Goal: Task Accomplishment & Management: Manage account settings

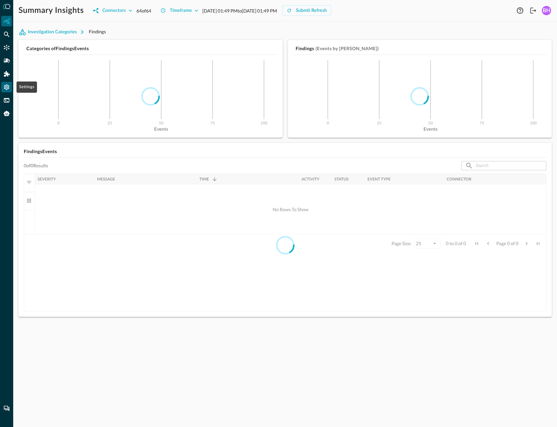
click at [3, 87] on icon "Settings" at bounding box center [6, 87] width 7 height 7
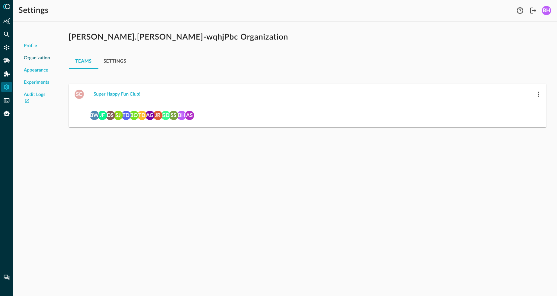
click at [462, 96] on span "Super Happy Fun Club!" at bounding box center [311, 94] width 443 height 11
click at [134, 93] on button "Super Happy Fun Club!" at bounding box center [117, 94] width 55 height 11
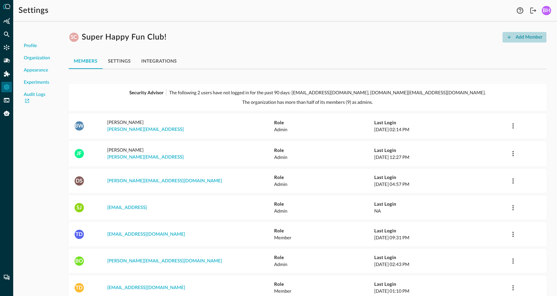
click at [516, 37] on button "Add Member" at bounding box center [524, 37] width 44 height 11
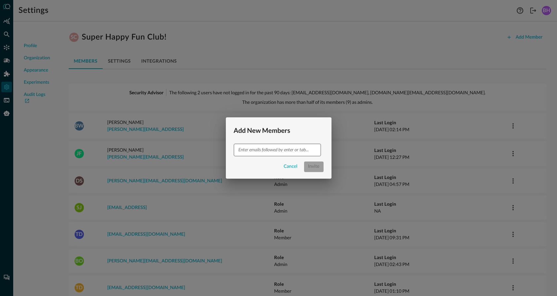
click at [273, 151] on input "text" at bounding box center [277, 150] width 82 height 8
type input "[EMAIL_ADDRESS]"
click at [318, 165] on button "Invite" at bounding box center [313, 167] width 19 height 11
